Goal: Use online tool/utility

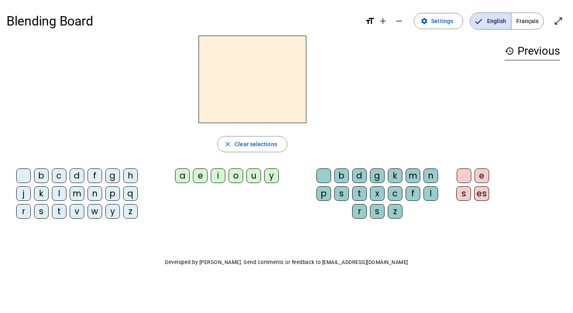
click at [41, 174] on div "b" at bounding box center [41, 176] width 15 height 15
click at [184, 176] on div "a" at bounding box center [182, 176] width 15 height 15
click at [339, 180] on div "b" at bounding box center [341, 176] width 15 height 15
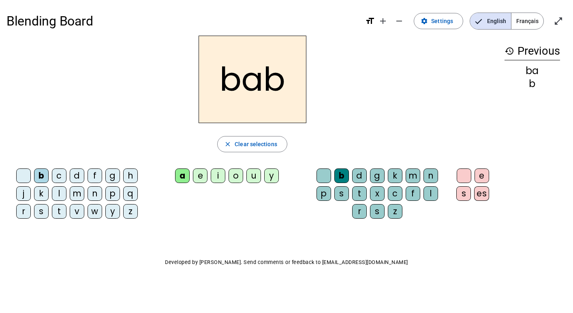
click at [481, 176] on div "e" at bounding box center [482, 176] width 15 height 15
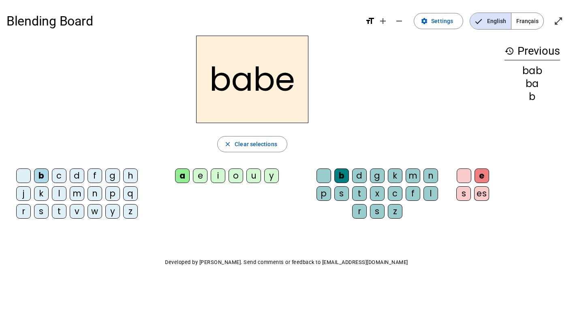
click at [263, 90] on h2 "babe" at bounding box center [252, 80] width 112 height 88
click at [238, 100] on h2 "babe" at bounding box center [252, 80] width 112 height 88
click at [484, 181] on div "e" at bounding box center [482, 176] width 15 height 15
click at [480, 193] on div "es" at bounding box center [481, 193] width 15 height 15
